Goal: Task Accomplishment & Management: Complete application form

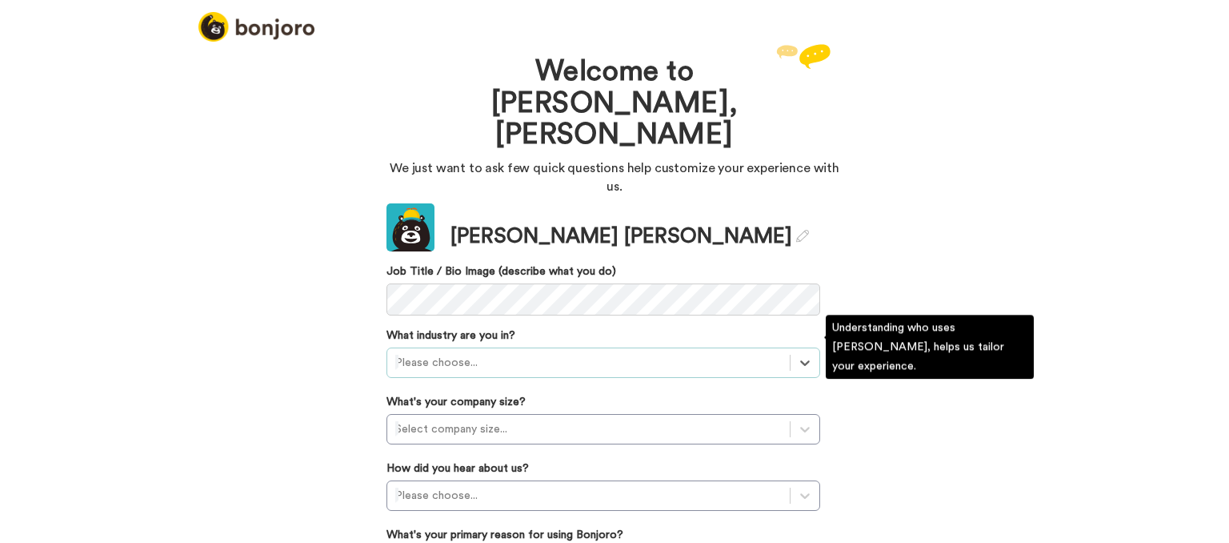
click at [510, 353] on div at bounding box center [588, 362] width 386 height 19
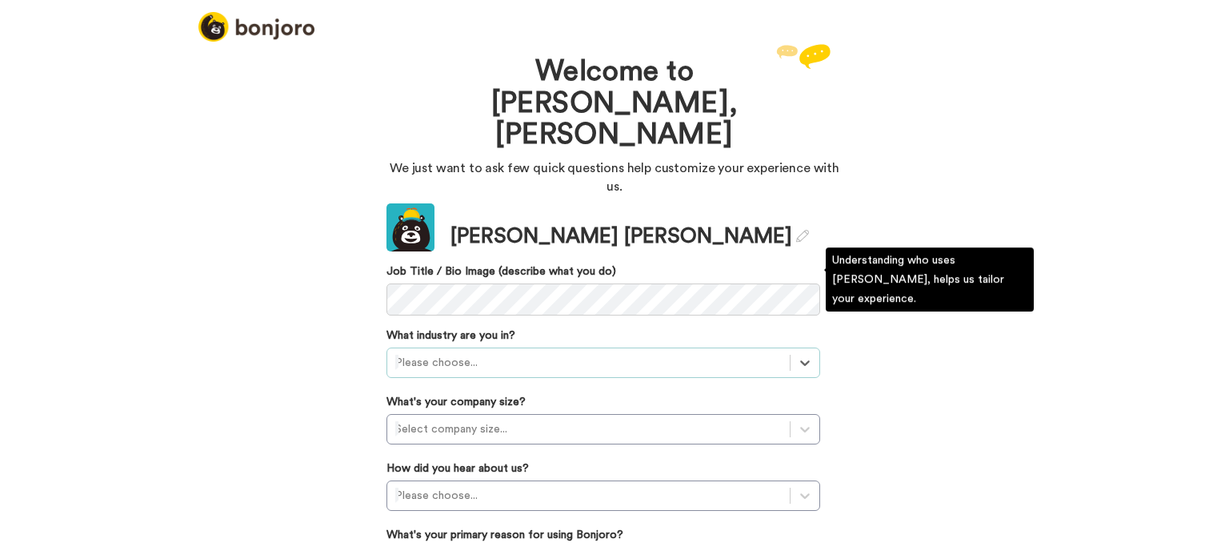
scroll to position [6, 0]
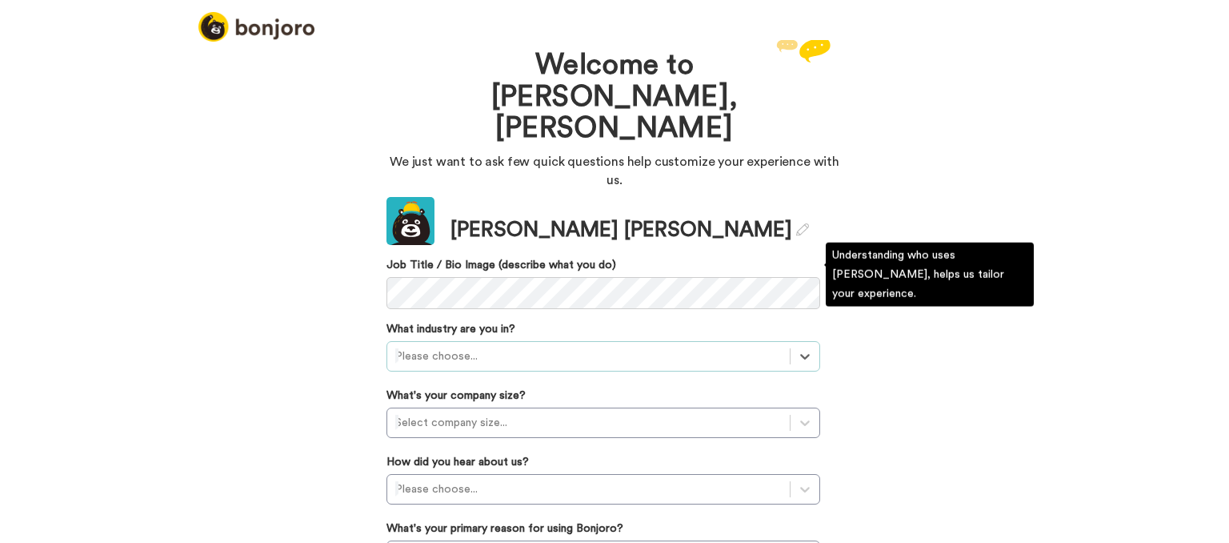
click at [520, 346] on div at bounding box center [588, 355] width 386 height 19
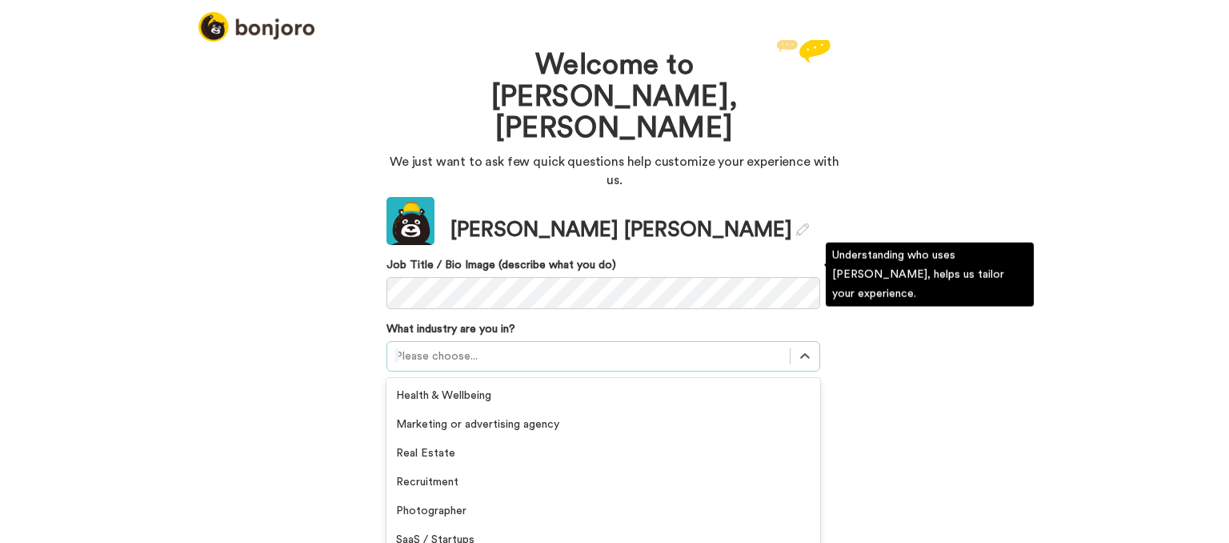
scroll to position [371, 0]
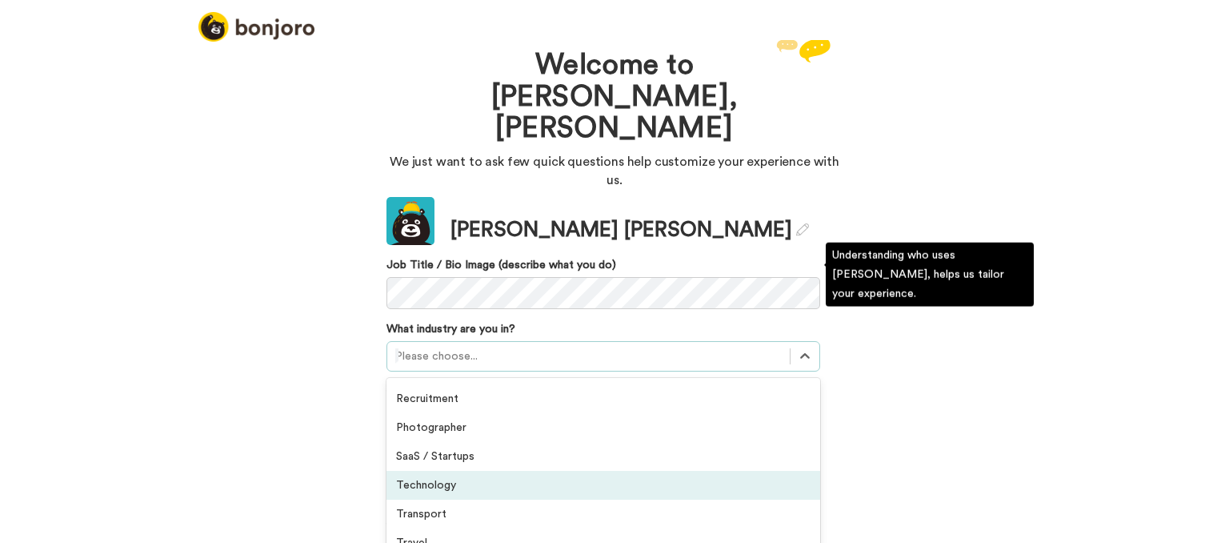
click at [458, 471] on div "Technology" at bounding box center [603, 485] width 434 height 29
click at [458, 474] on div "Please choose..." at bounding box center [603, 489] width 434 height 30
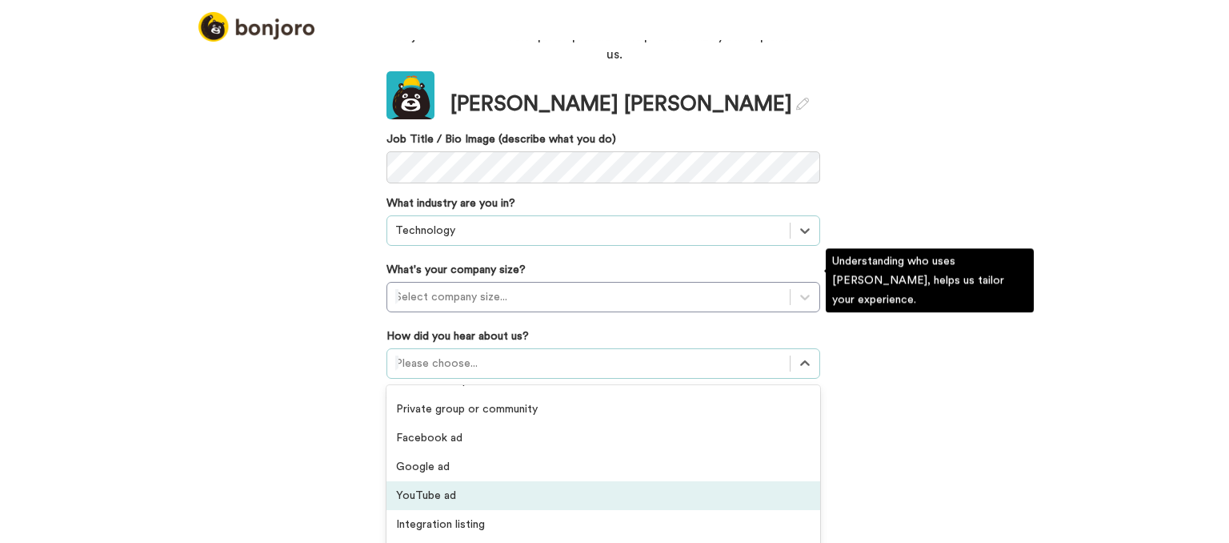
scroll to position [342, 0]
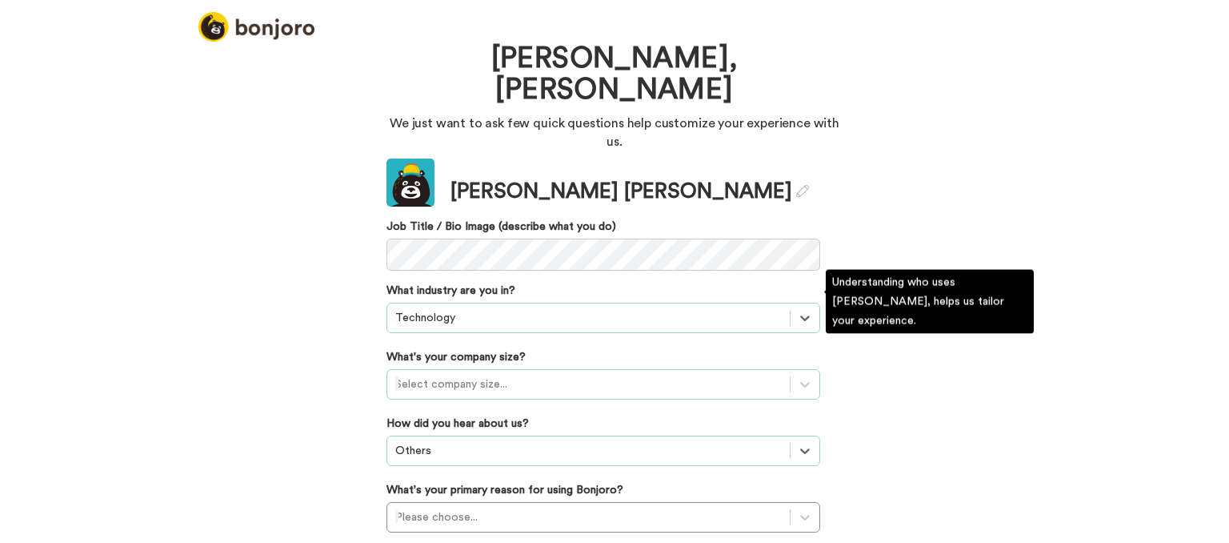
click at [459, 374] on div at bounding box center [588, 383] width 386 height 19
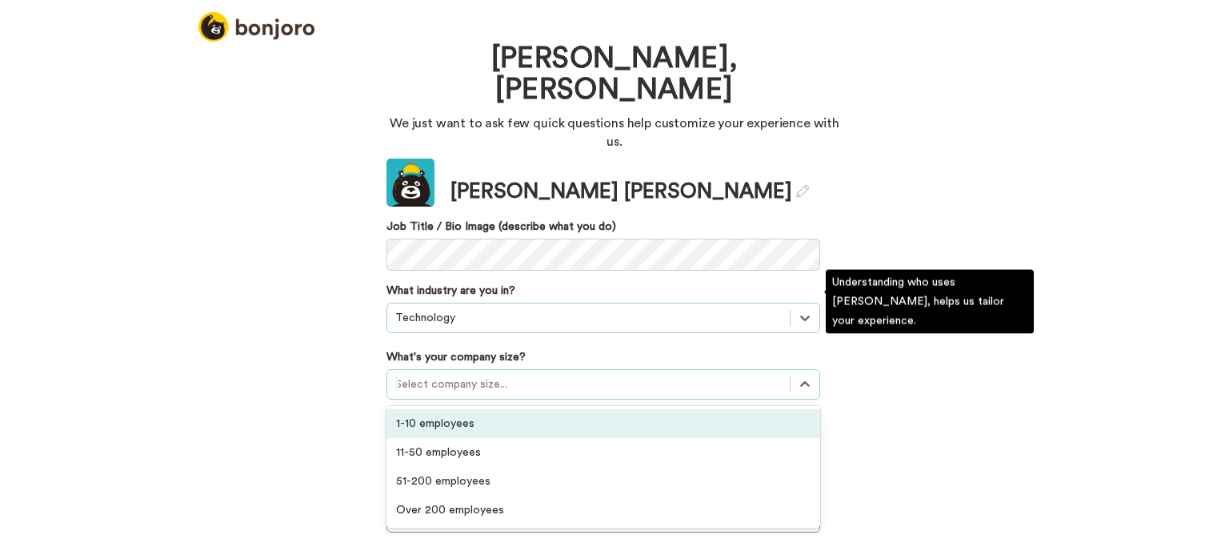
click at [463, 409] on div "1-10 employees" at bounding box center [603, 423] width 434 height 29
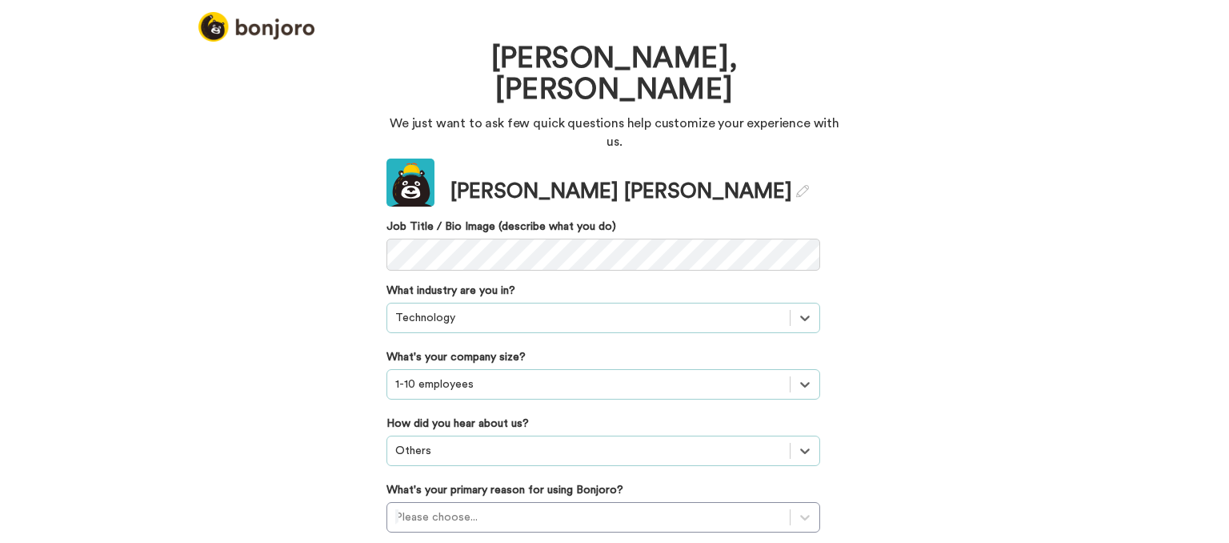
click at [459, 435] on div "option Others, selected. Select is focused ,type to refine list, press Down to …" at bounding box center [603, 450] width 434 height 30
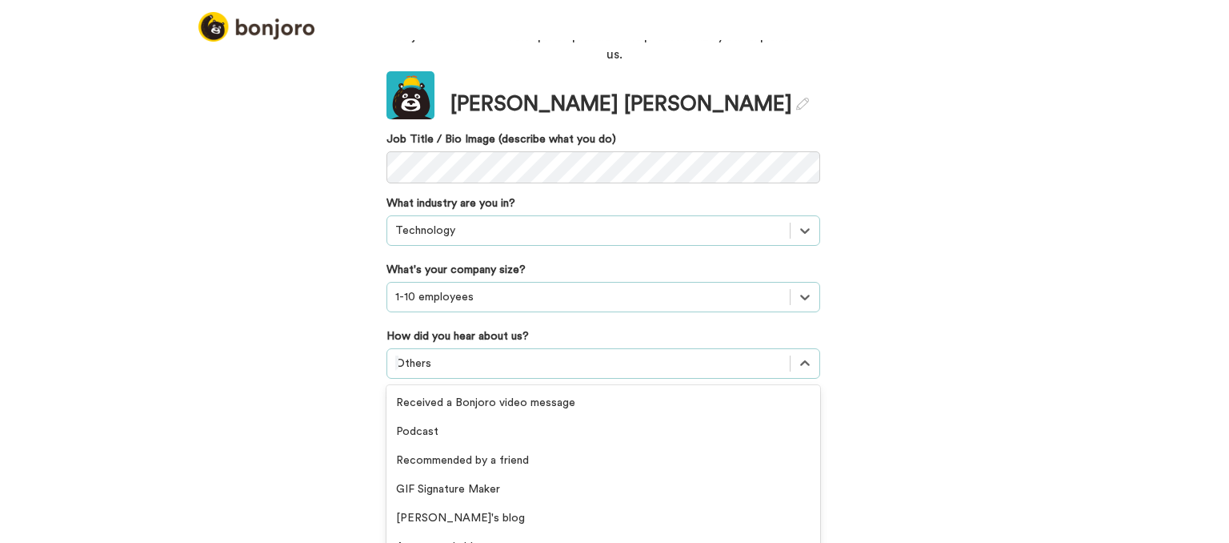
scroll to position [342, 0]
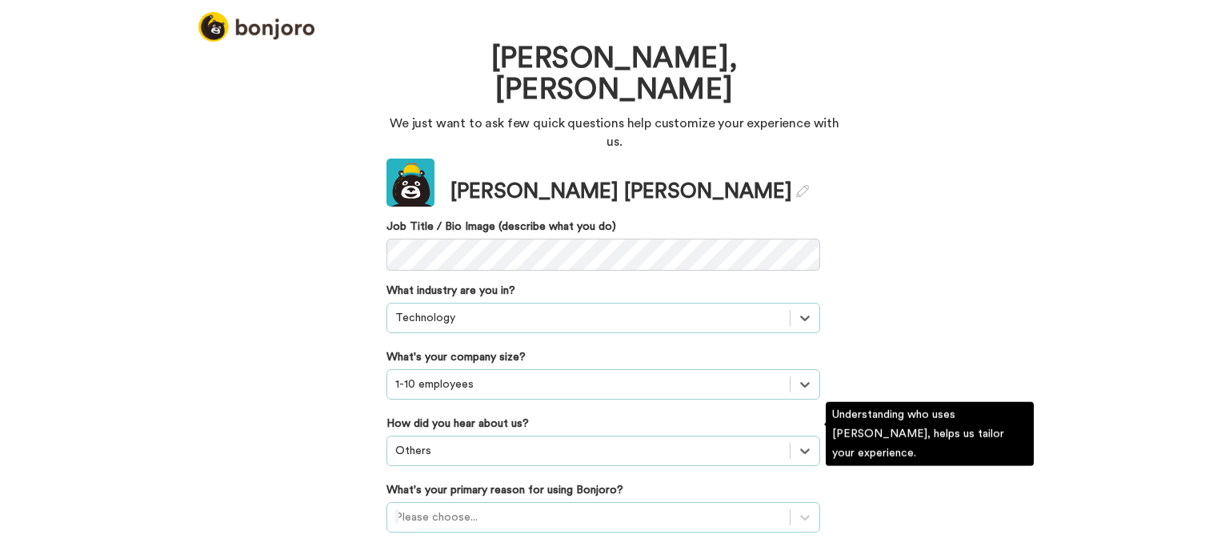
scroll to position [138, 0]
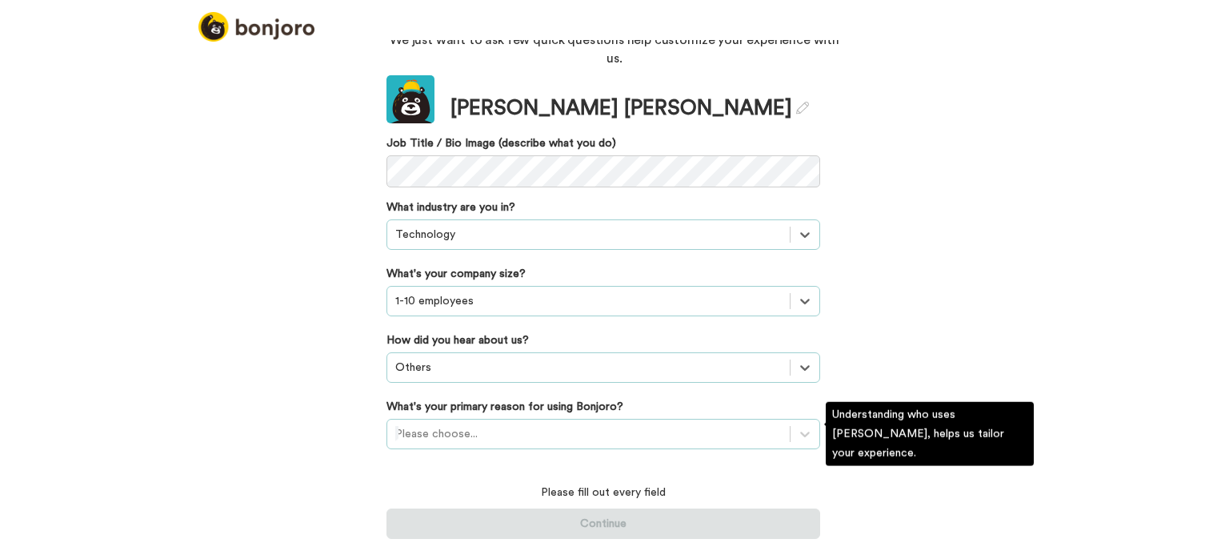
click at [415, 438] on div "Please choose..." at bounding box center [603, 433] width 434 height 30
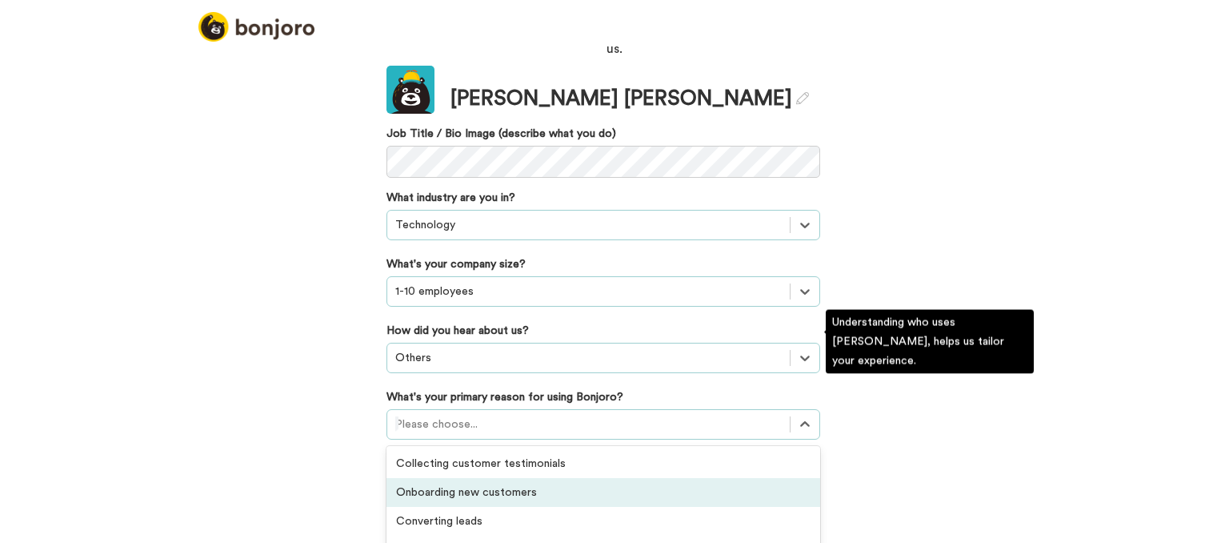
click at [475, 478] on div "Onboarding new customers" at bounding box center [603, 492] width 434 height 29
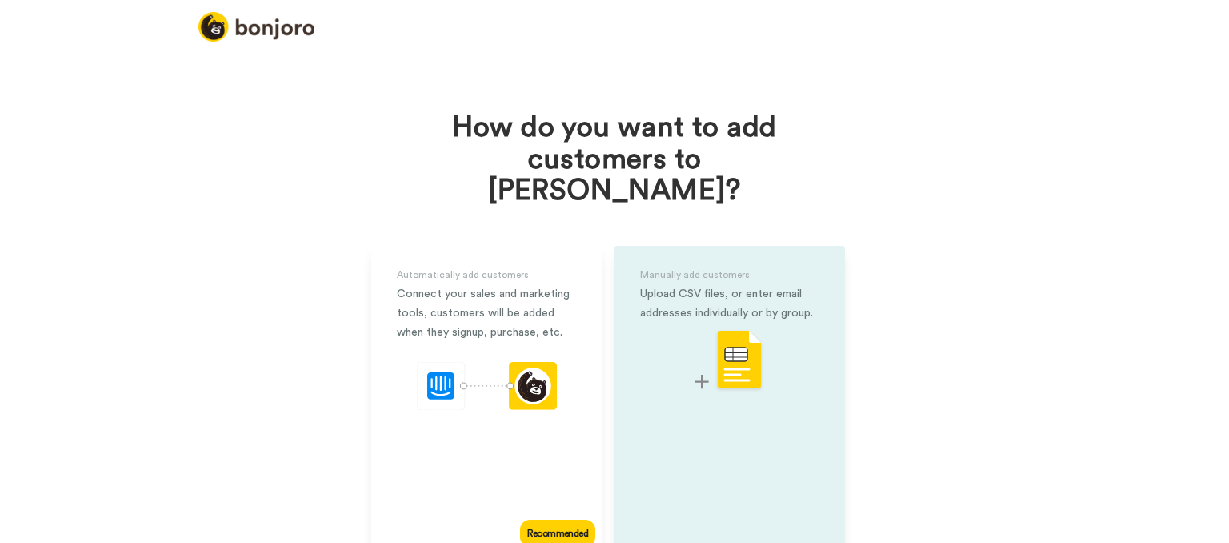
click at [727, 334] on img at bounding box center [729, 360] width 69 height 63
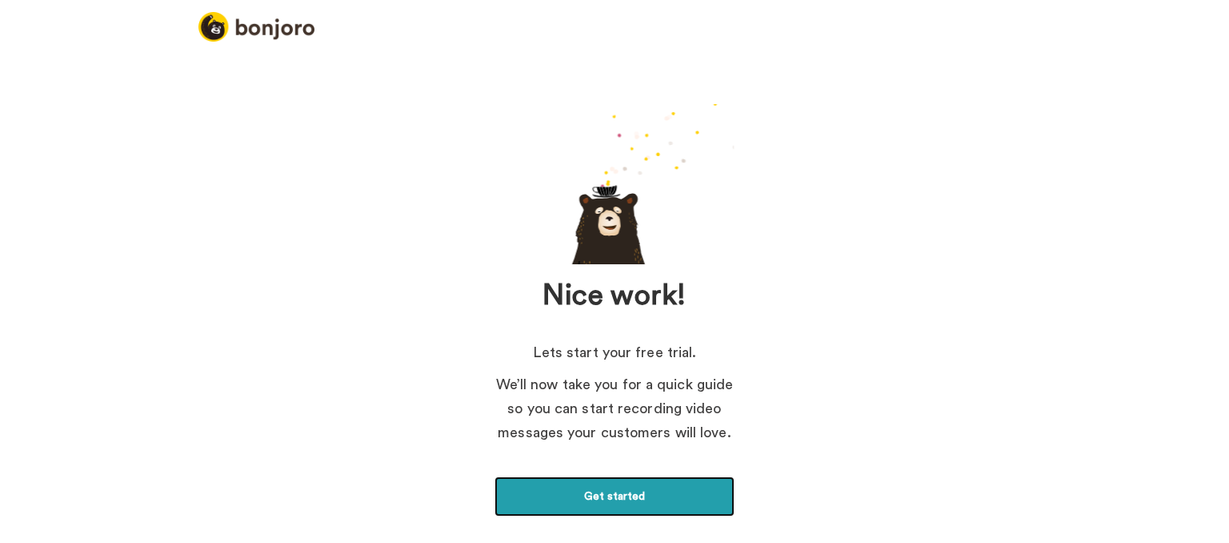
click at [619, 492] on link "Get started" at bounding box center [615, 496] width 240 height 40
